Goal: Task Accomplishment & Management: Manage account settings

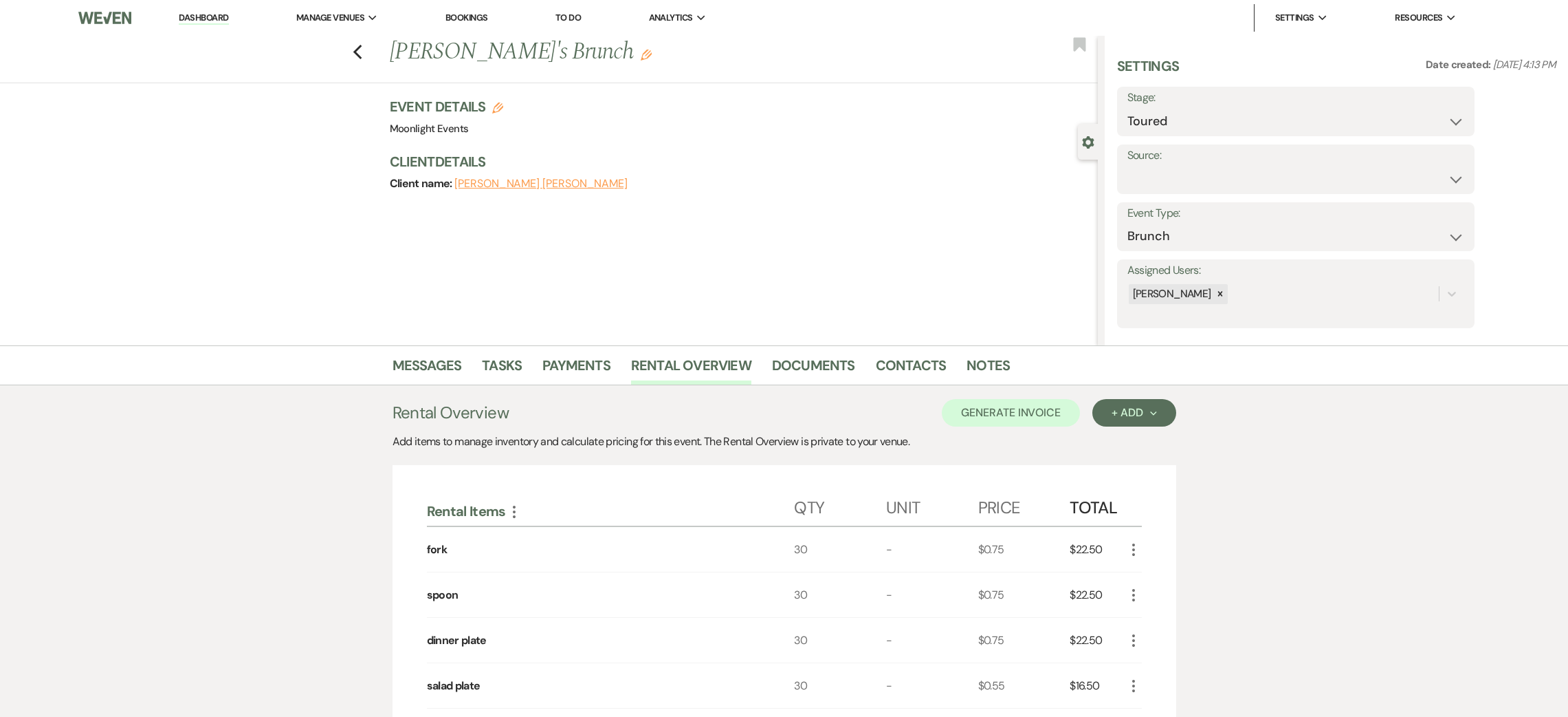
select select "5"
select select "6"
click at [208, 24] on link "Dashboard" at bounding box center [203, 18] width 50 height 13
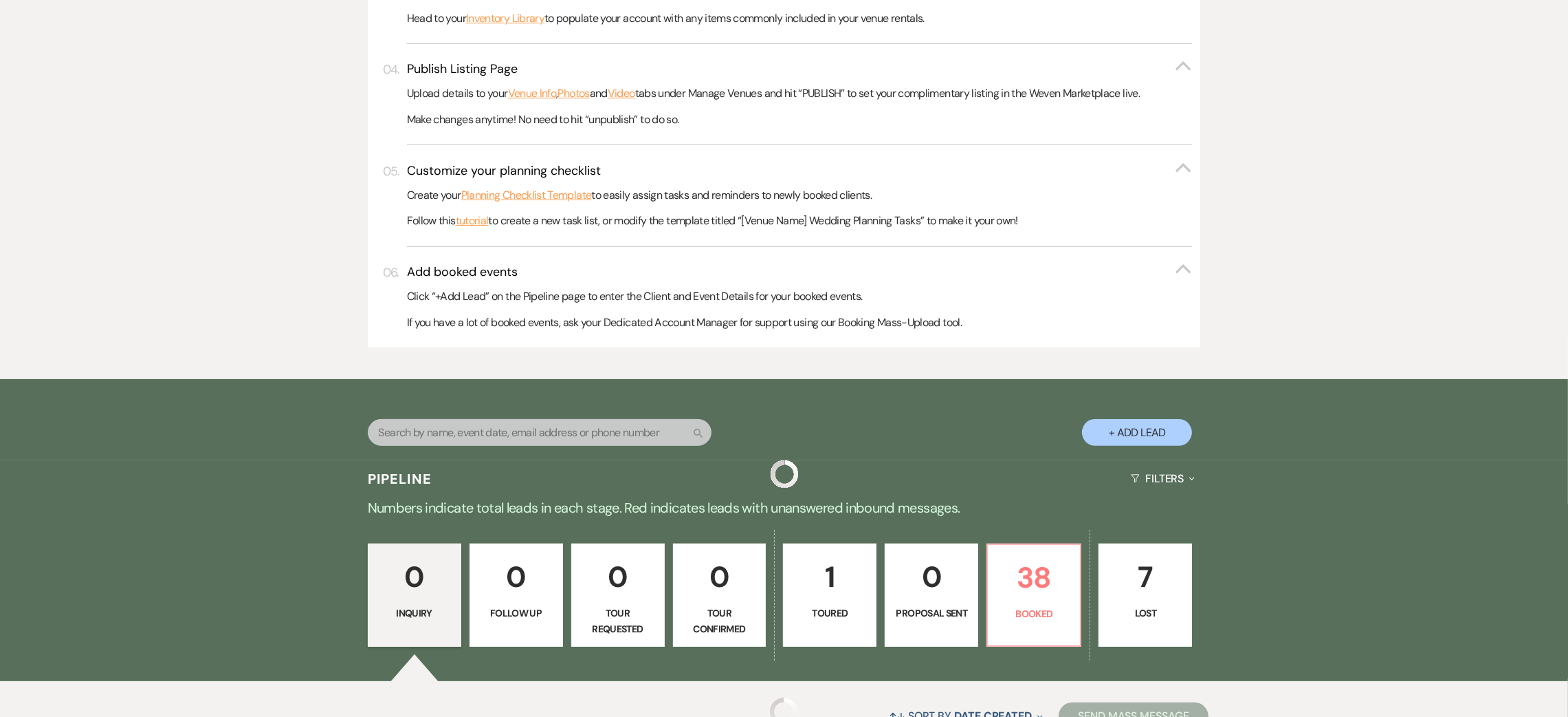
scroll to position [618, 0]
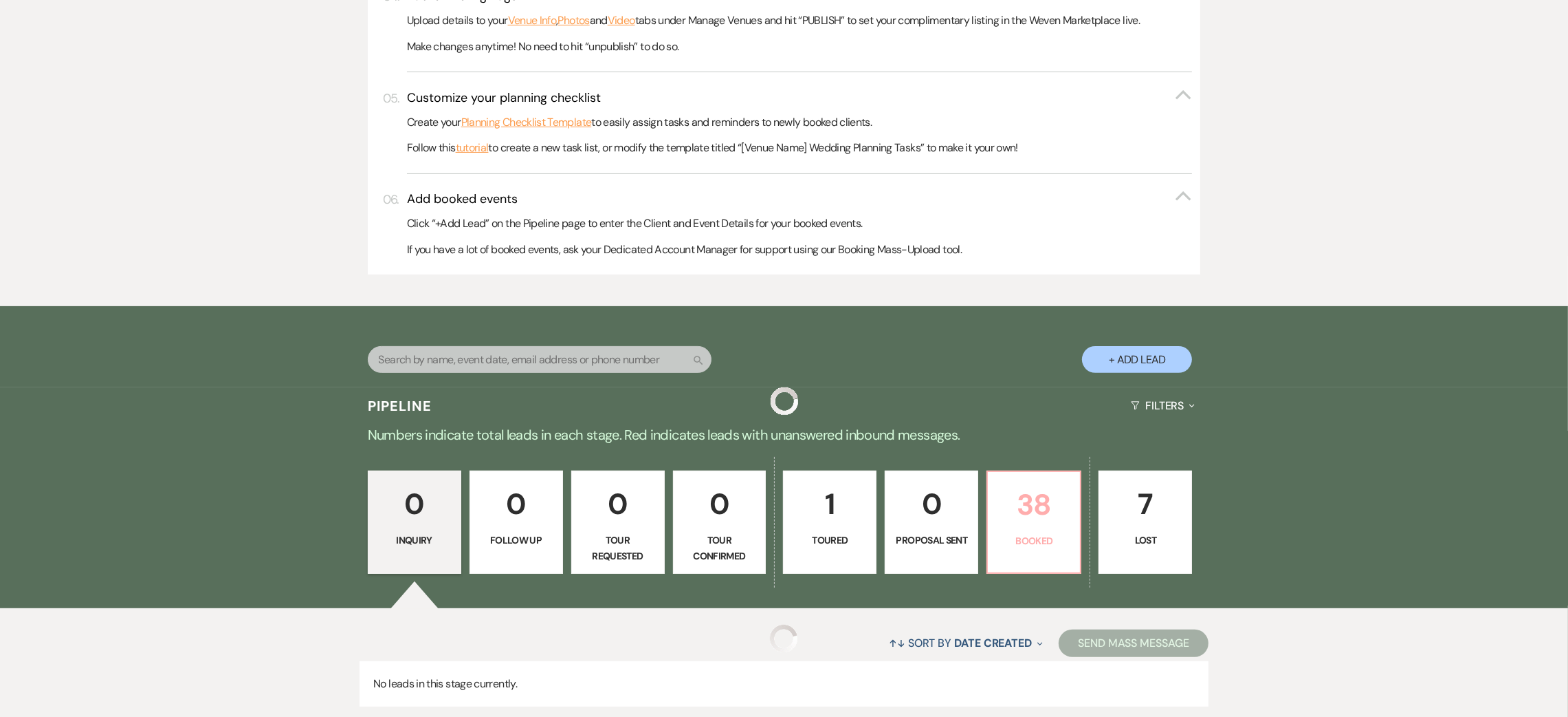
click at [1040, 507] on p "38" at bounding box center [1034, 504] width 75 height 46
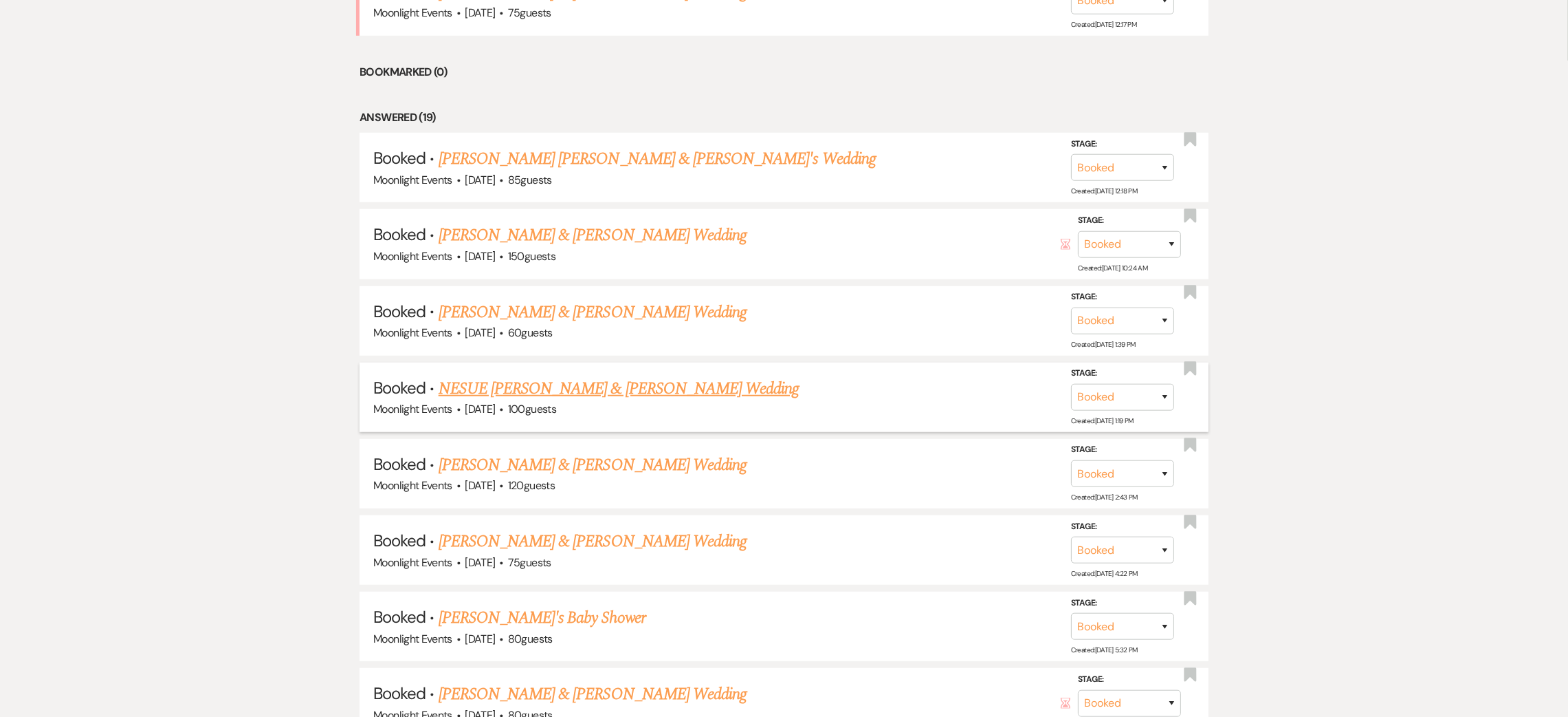
scroll to position [1341, 0]
click at [668, 383] on link "NESUE [PERSON_NAME] & [PERSON_NAME] Wedding" at bounding box center [619, 385] width 361 height 24
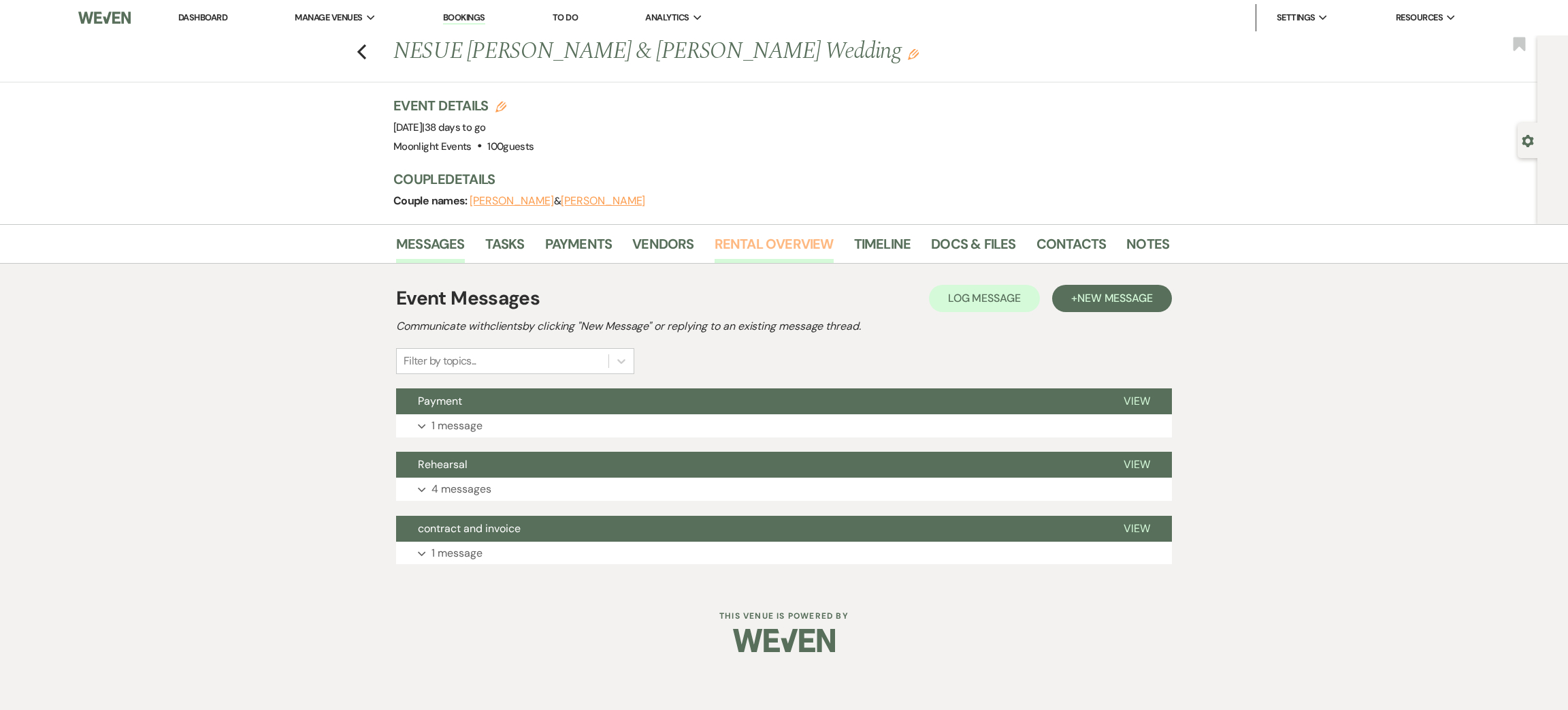
click at [749, 243] on link "Rental Overview" at bounding box center [774, 248] width 119 height 30
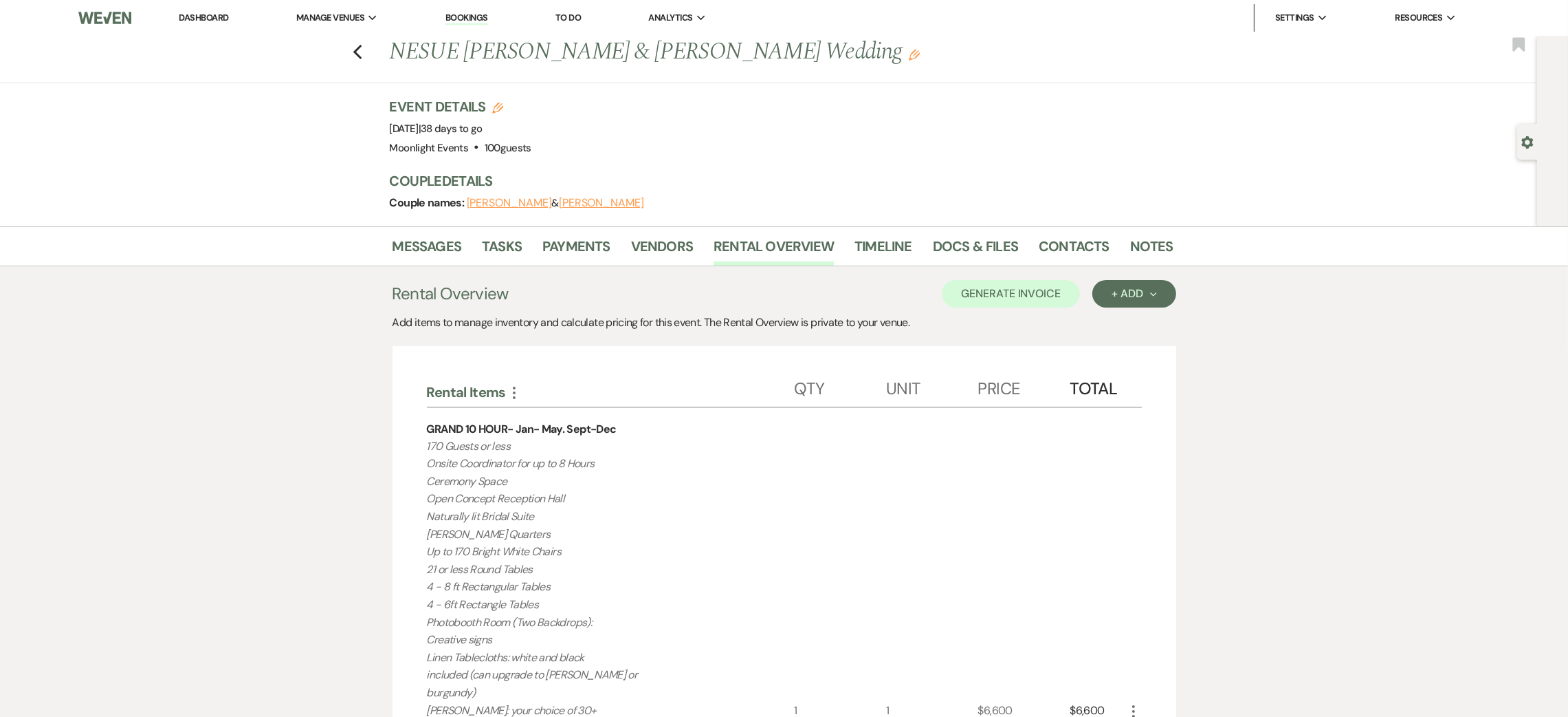
click at [1119, 238] on li "Contacts" at bounding box center [1084, 249] width 91 height 33
click at [1130, 238] on link "Notes" at bounding box center [1152, 250] width 43 height 30
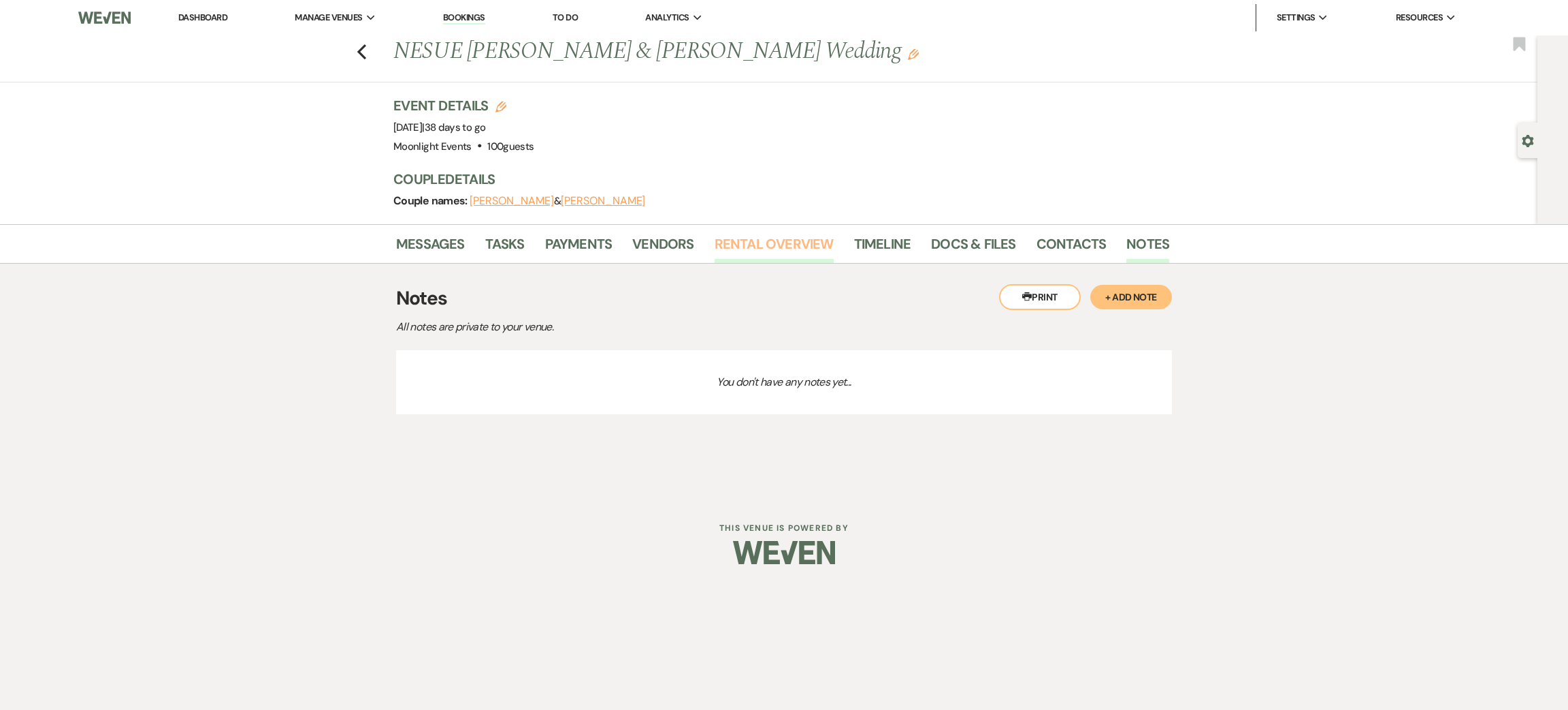
click at [728, 245] on link "Rental Overview" at bounding box center [774, 248] width 119 height 30
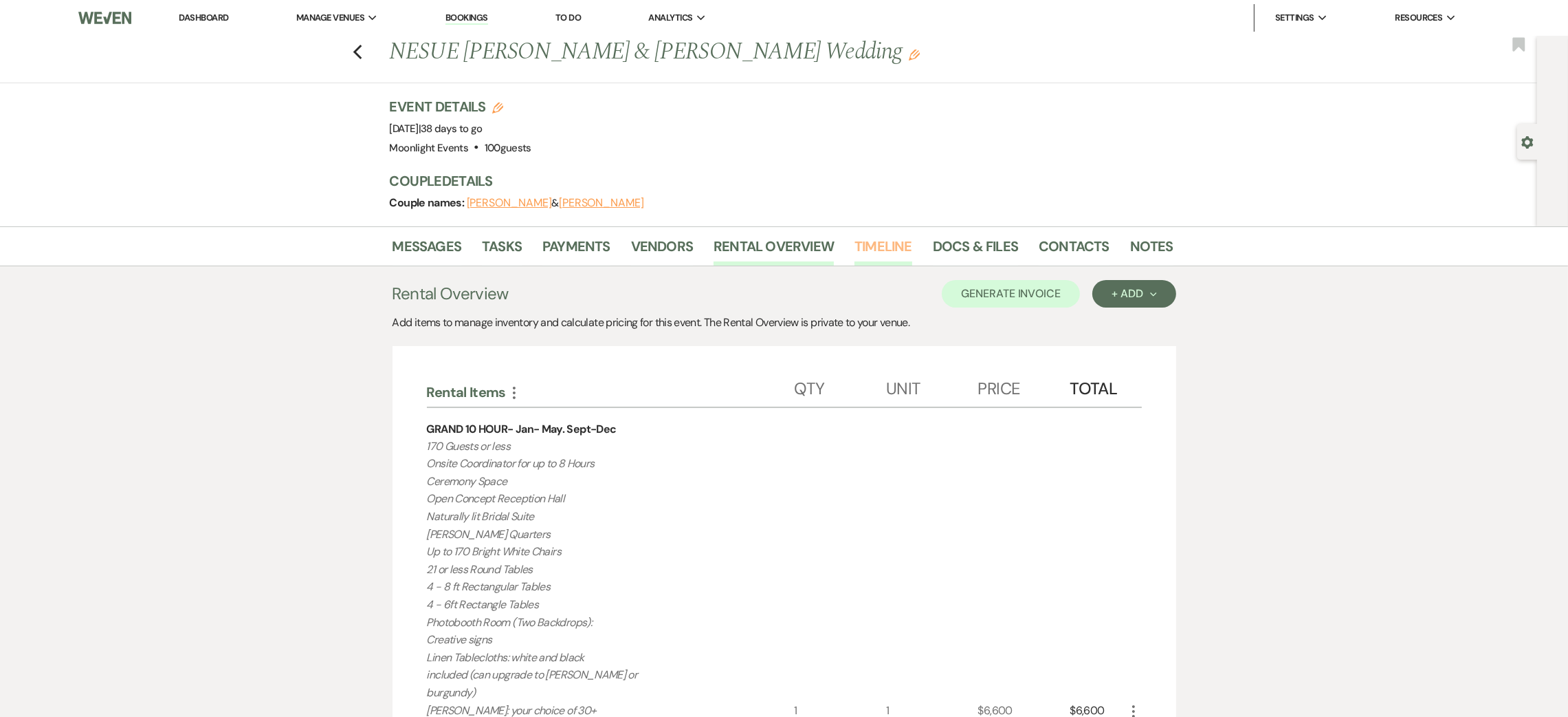
click at [893, 244] on link "Timeline" at bounding box center [884, 250] width 58 height 30
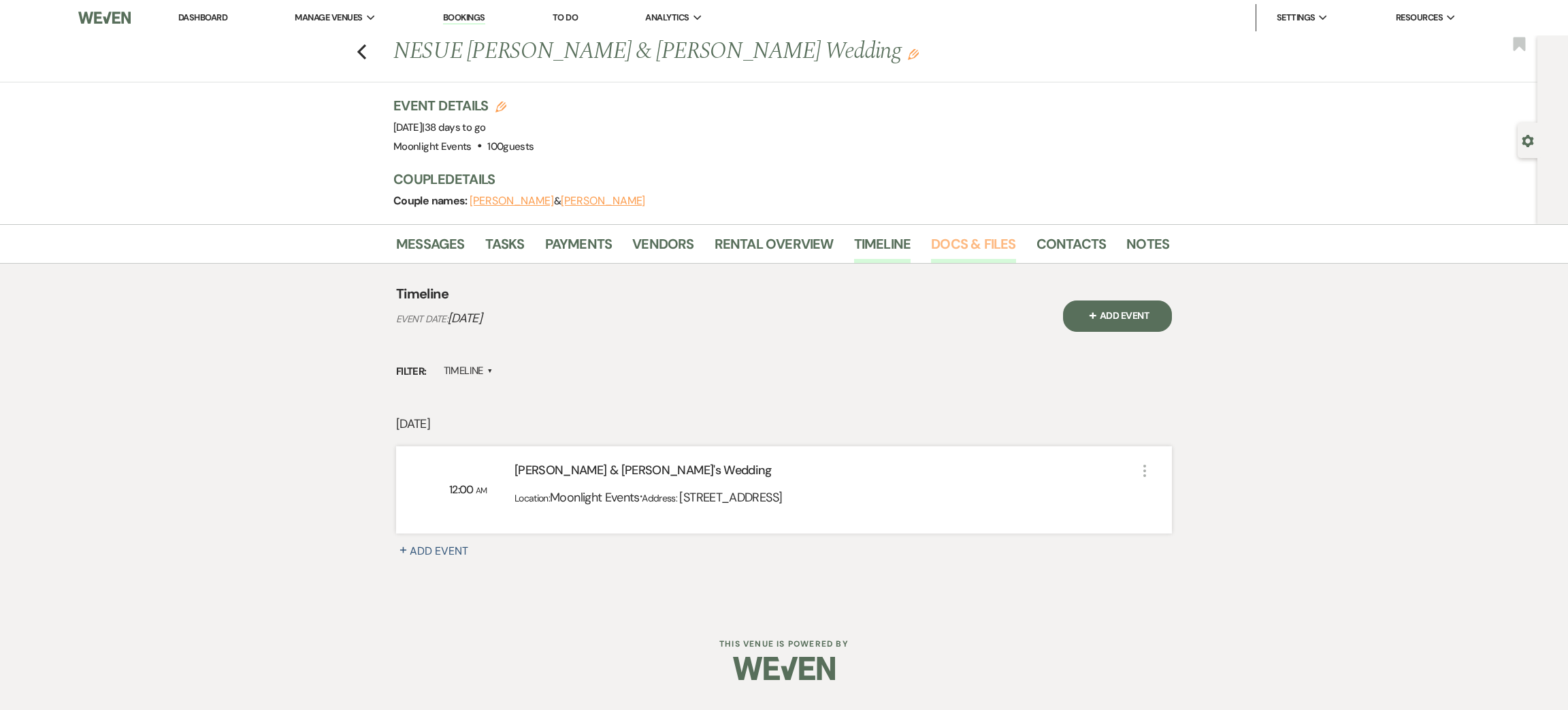
click at [957, 245] on link "Docs & Files" at bounding box center [973, 248] width 85 height 30
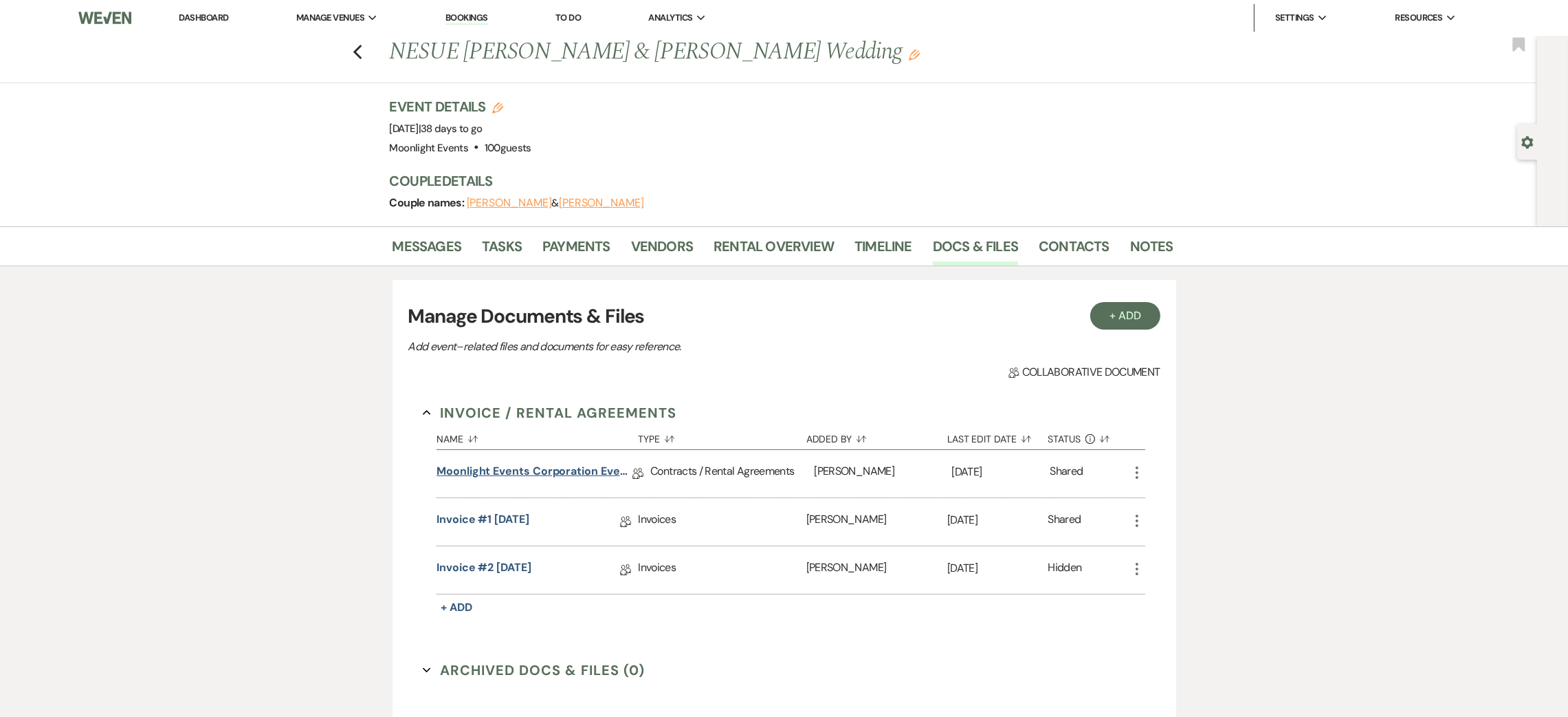
click at [541, 472] on link "Moonlight Events Corporation Event Contract 2025 final" at bounding box center [534, 474] width 196 height 22
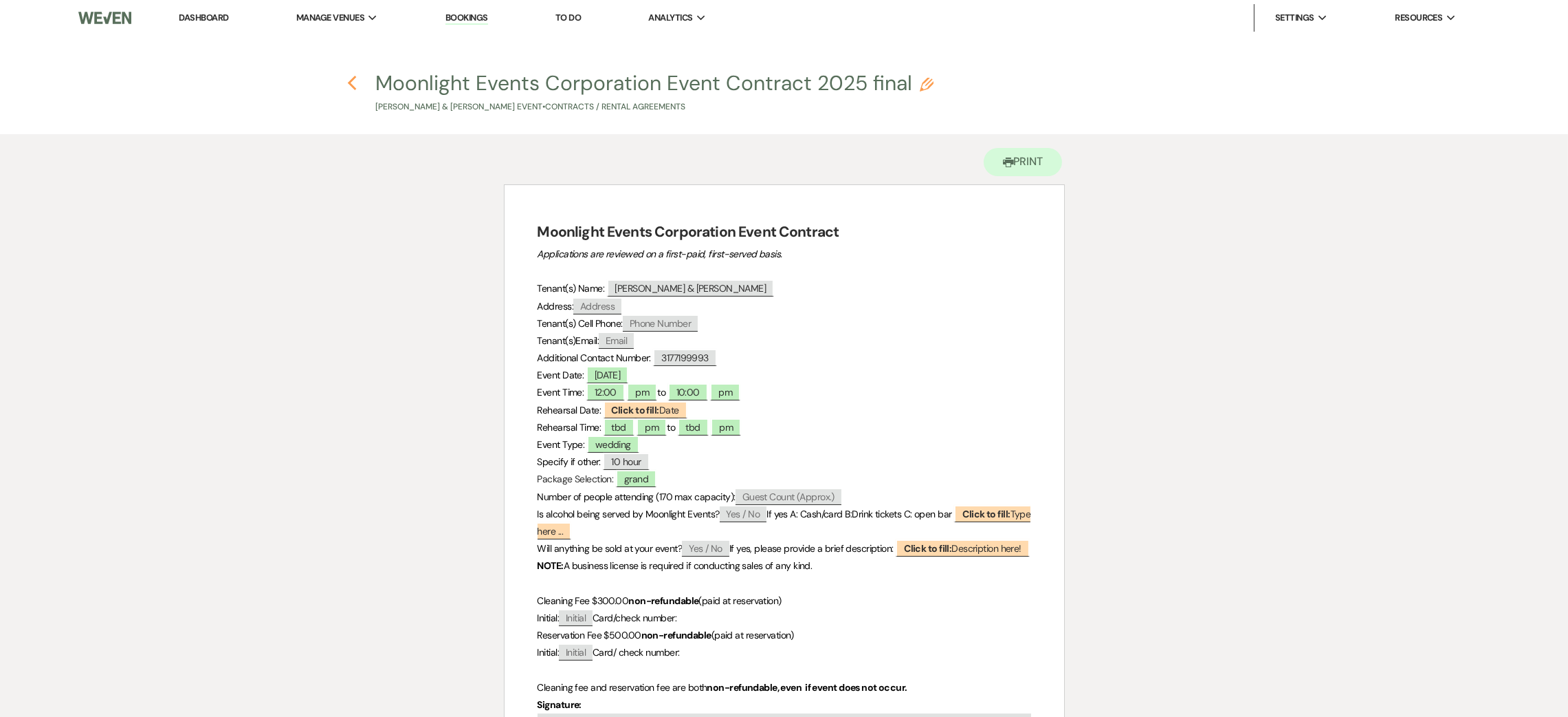
click at [356, 82] on h4 "Previous Moonlight Events Corporation Event Contract 2025 final Pencil NESUE [P…" at bounding box center [784, 91] width 990 height 45
click at [352, 83] on icon "Previous" at bounding box center [352, 83] width 10 height 17
